Goal: Find specific page/section: Find specific page/section

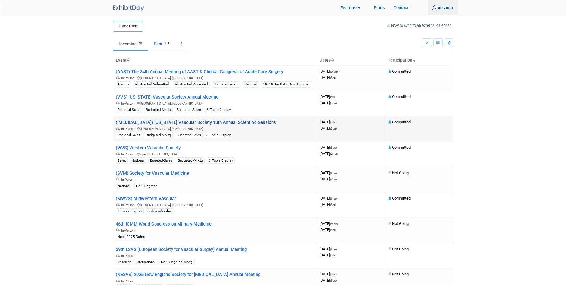
type input "[EMAIL_ADDRESS][DOMAIN_NAME]"
click at [173, 122] on link "([MEDICAL_DATA]) [US_STATE] Vascular Society 13th Annual Scientific Sessions" at bounding box center [196, 122] width 160 height 5
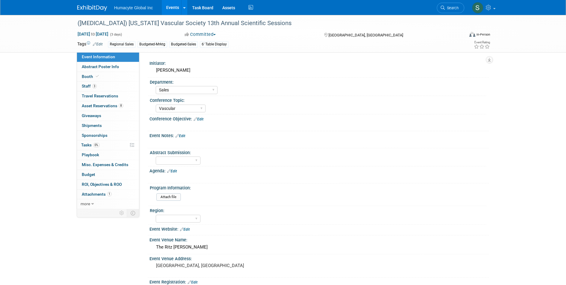
select select "Sales"
select select "Vascular"
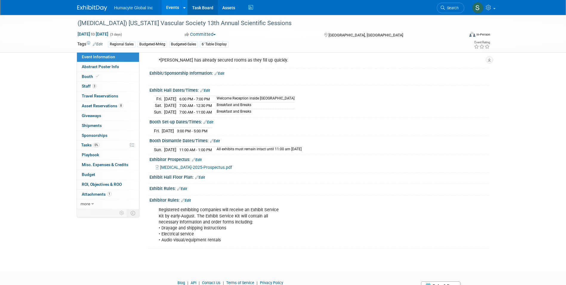
scroll to position [298, 0]
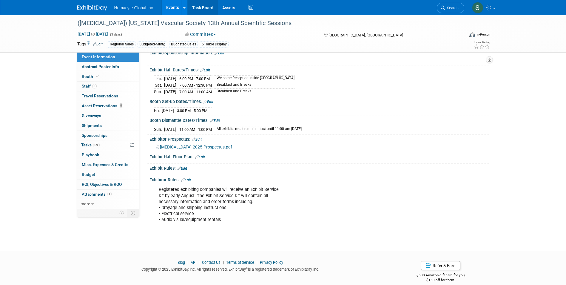
click at [205, 8] on link "Task Board" at bounding box center [203, 7] width 30 height 15
